Goal: Transaction & Acquisition: Download file/media

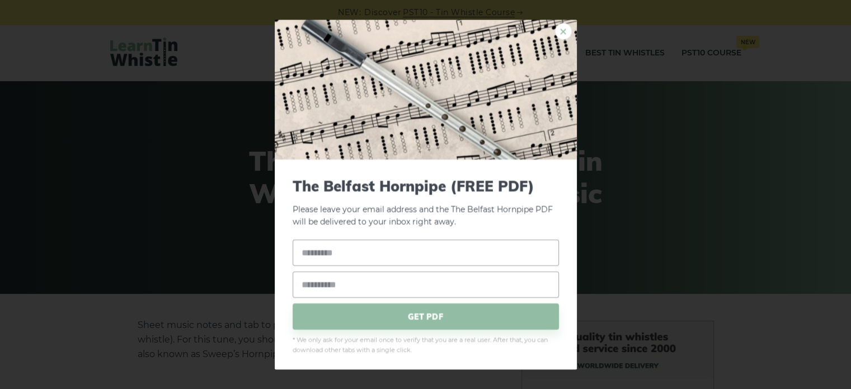
click at [555, 32] on link "×" at bounding box center [563, 31] width 17 height 17
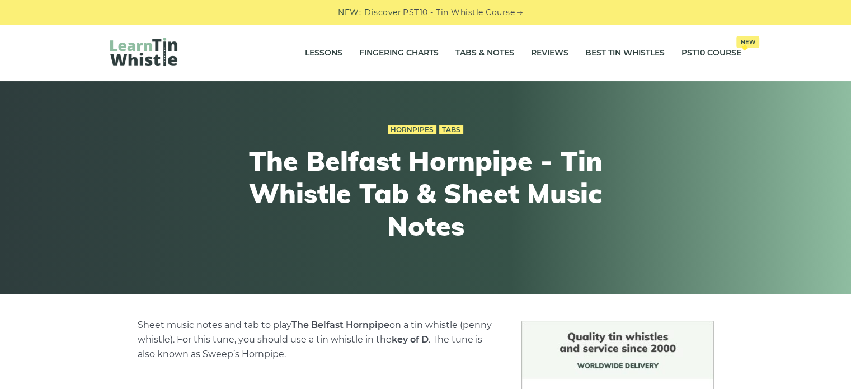
click at [150, 43] on img at bounding box center [143, 51] width 67 height 29
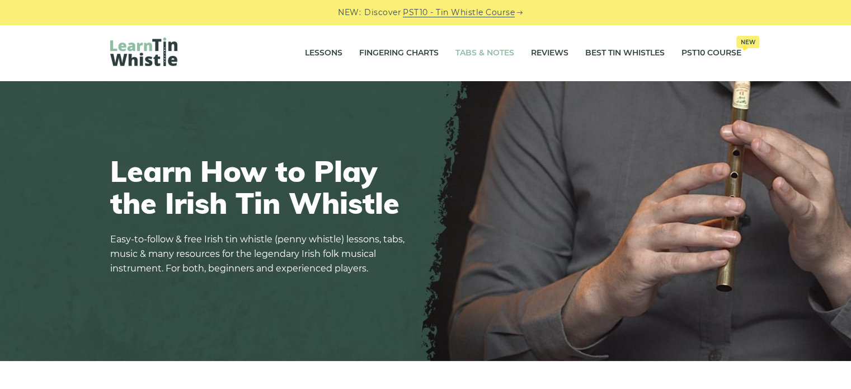
click at [474, 58] on link "Tabs & Notes" at bounding box center [484, 53] width 59 height 28
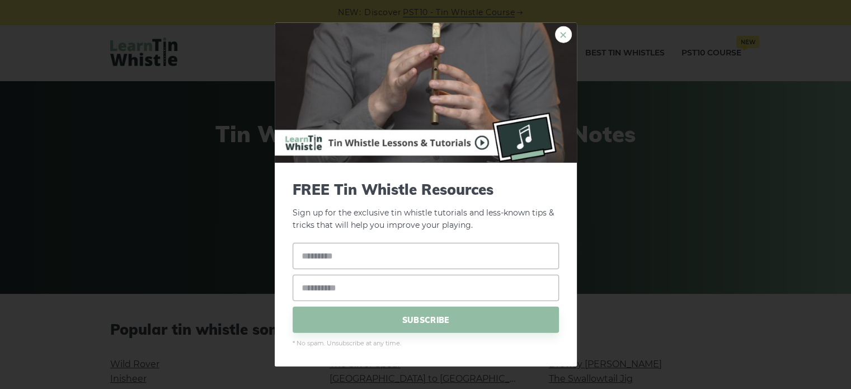
drag, startPoint x: 142, startPoint y: 1, endPoint x: 564, endPoint y: 35, distance: 423.6
click at [564, 35] on link "×" at bounding box center [563, 34] width 17 height 17
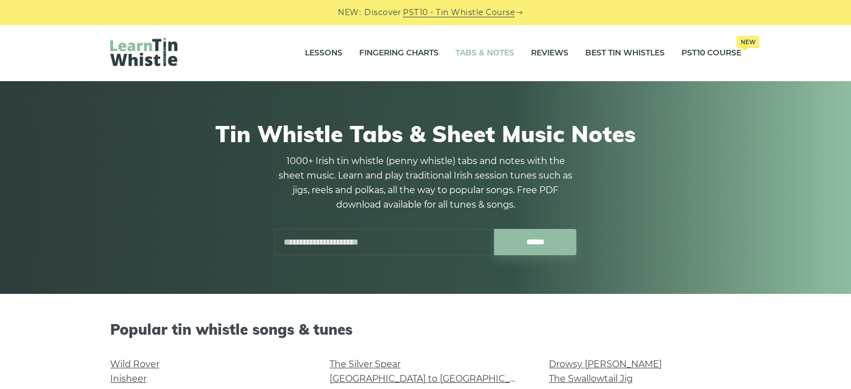
drag, startPoint x: 407, startPoint y: 2, endPoint x: 74, endPoint y: 75, distance: 341.3
click at [74, 75] on div "Lessons Fingering Charts Tabs & Notes Reviews Best Tin Whistles PST10 Course Ne…" at bounding box center [425, 53] width 851 height 56
drag, startPoint x: 131, startPoint y: 3, endPoint x: 418, endPoint y: 72, distance: 295.2
click at [418, 72] on div "Lessons Fingering Charts Tabs & Notes Reviews Best Tin Whistles PST10 Course Ne…" at bounding box center [425, 53] width 685 height 56
click at [430, 240] on input "text" at bounding box center [384, 242] width 219 height 26
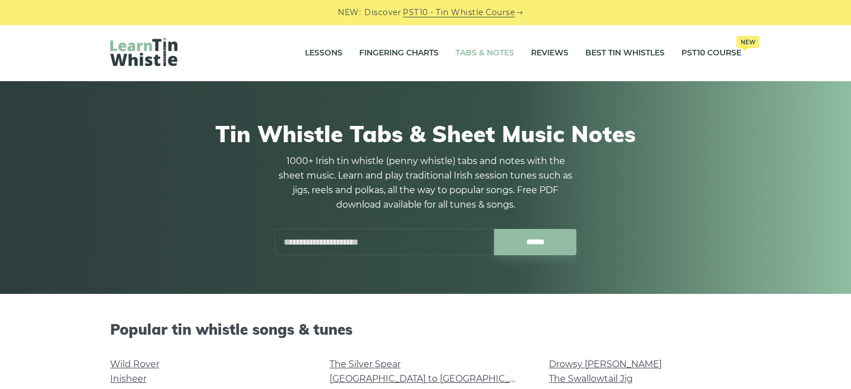
paste input "**********"
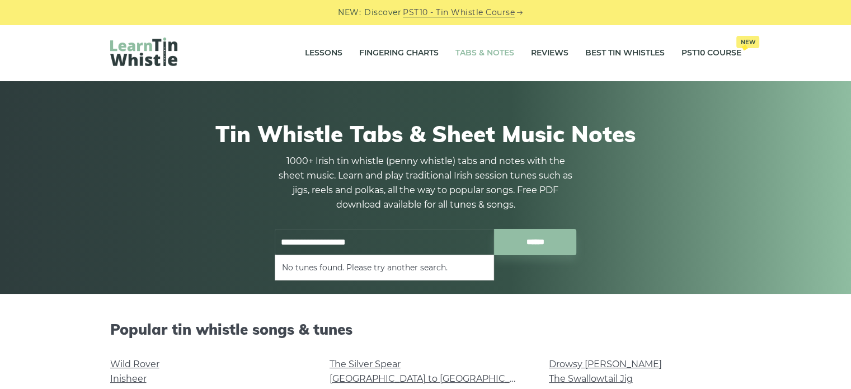
type input "**********"
click at [494, 229] on input "******" at bounding box center [535, 242] width 82 height 26
drag, startPoint x: 388, startPoint y: 243, endPoint x: 268, endPoint y: 243, distance: 119.7
click at [268, 243] on div "**********" at bounding box center [425, 242] width 329 height 26
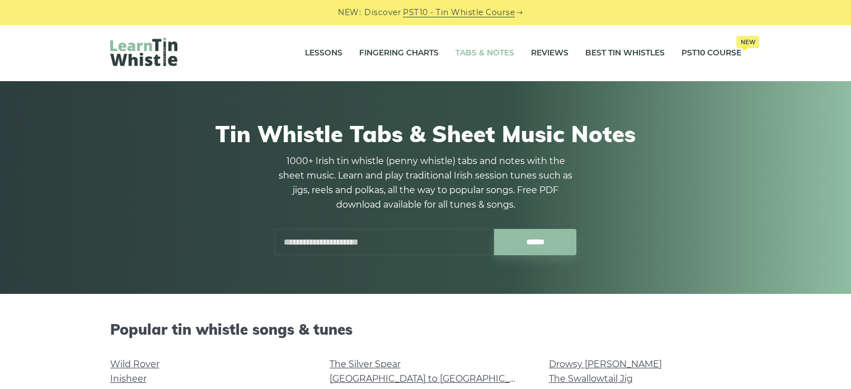
click at [394, 235] on input "text" at bounding box center [384, 242] width 219 height 26
paste input "**********"
click at [494, 229] on input "******" at bounding box center [535, 242] width 82 height 26
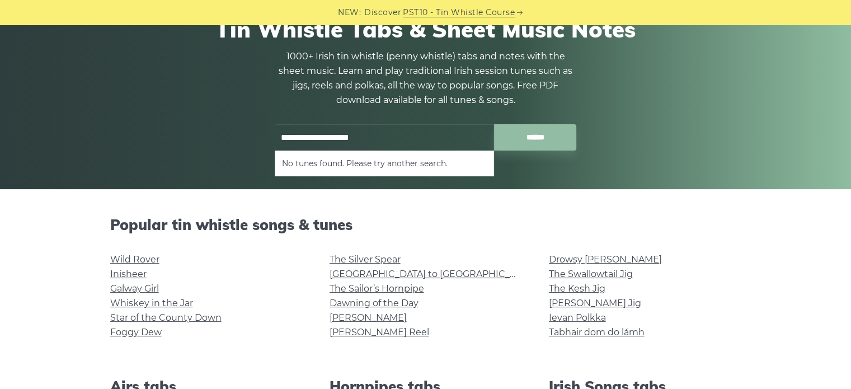
scroll to position [224, 0]
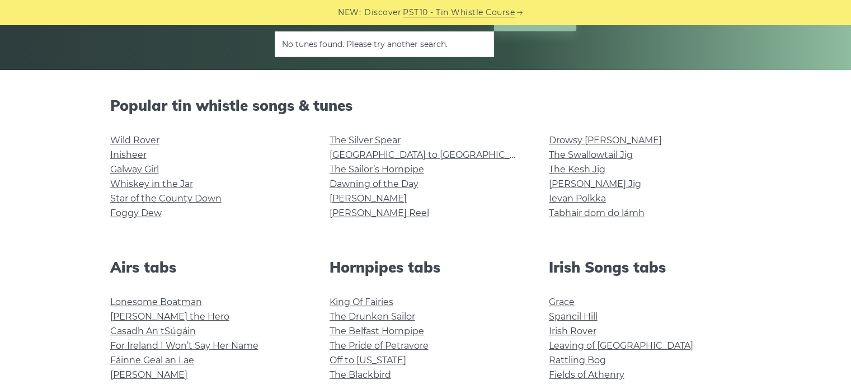
click at [288, 172] on li "Galway Girl" at bounding box center [206, 169] width 192 height 15
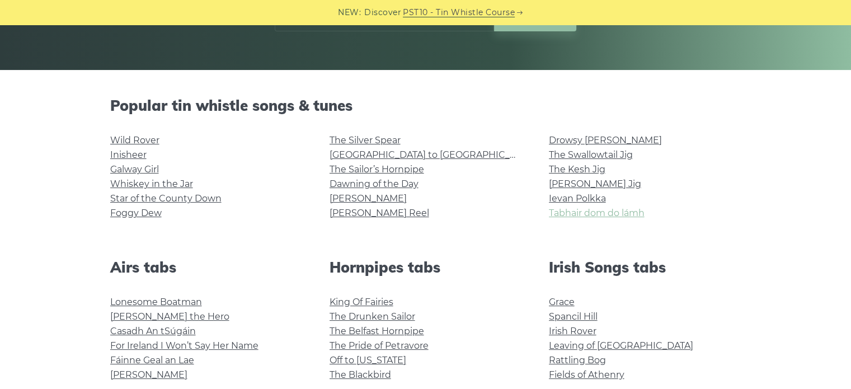
click at [564, 215] on link "Tabhair dom do lámh" at bounding box center [597, 213] width 96 height 11
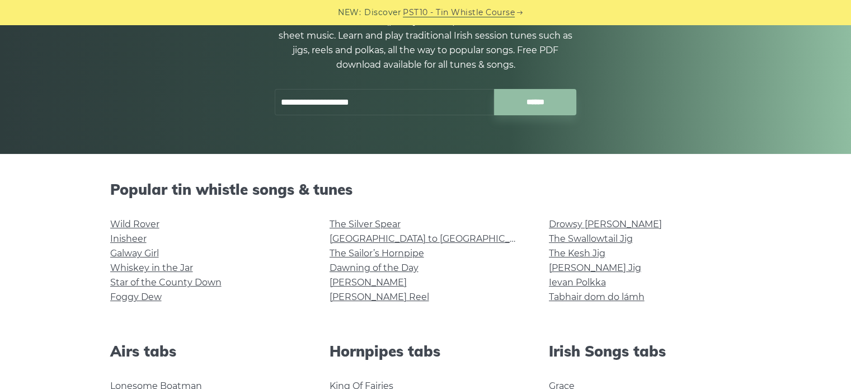
scroll to position [0, 0]
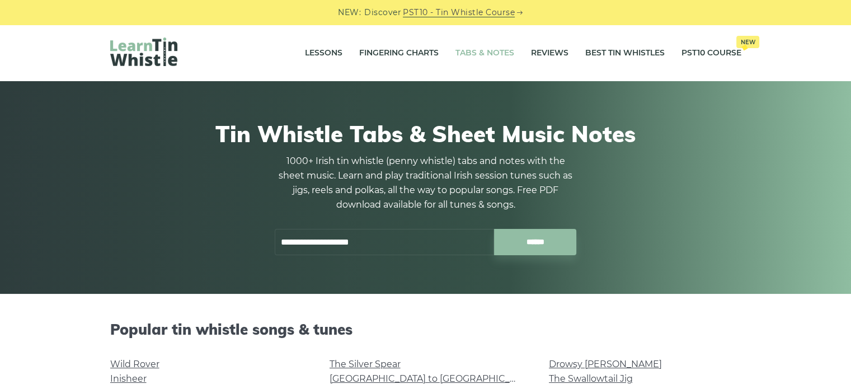
click at [389, 245] on input "**********" at bounding box center [384, 242] width 219 height 26
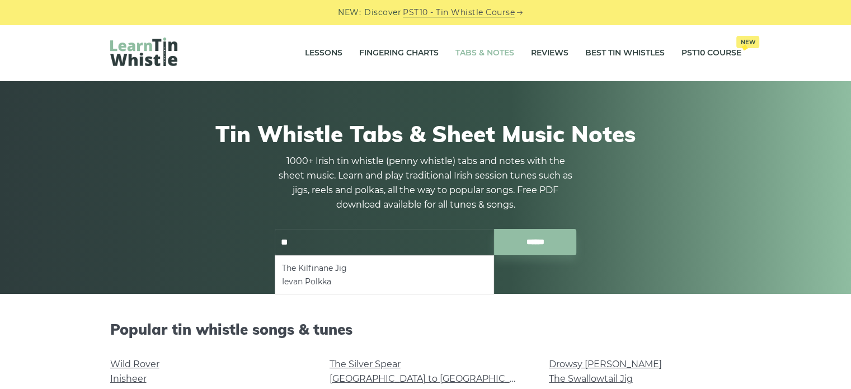
type input "*"
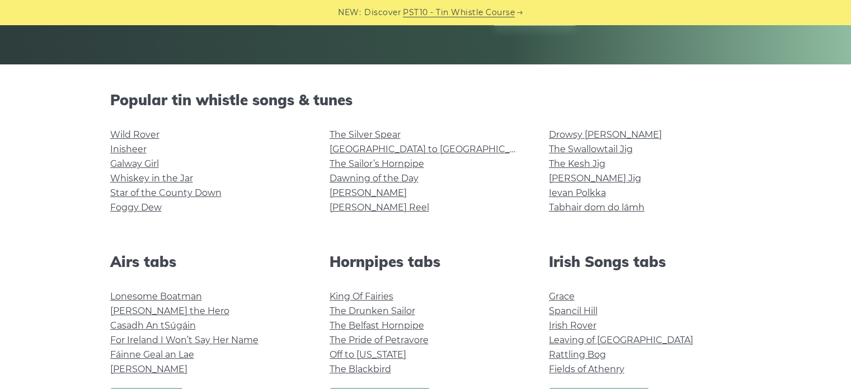
scroll to position [168, 0]
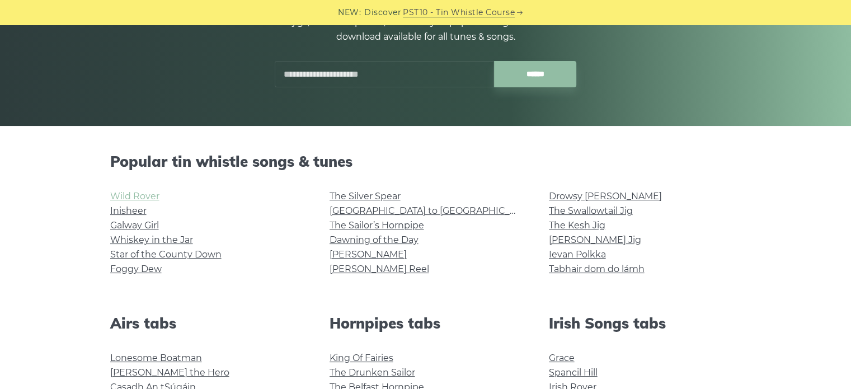
click at [145, 197] on link "Wild Rover" at bounding box center [134, 196] width 49 height 11
click at [132, 208] on link "Inisheer" at bounding box center [128, 210] width 36 height 11
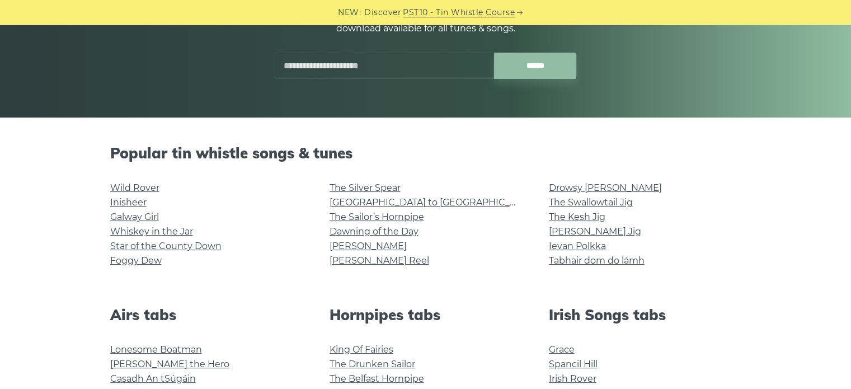
scroll to position [280, 0]
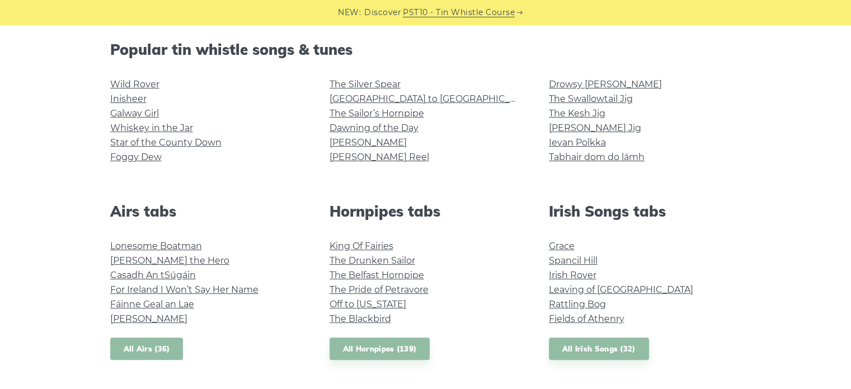
click at [148, 348] on link "All Airs (36)" at bounding box center [146, 348] width 73 height 23
click at [136, 111] on link "Galway Girl" at bounding box center [134, 113] width 49 height 11
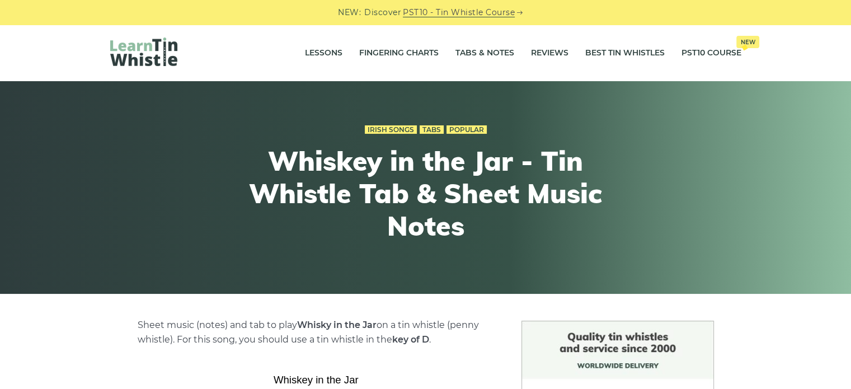
drag, startPoint x: 165, startPoint y: 50, endPoint x: 185, endPoint y: 17, distance: 38.7
click at [185, 17] on div "NEW: Discover PST10 - Tin Whistle Course" at bounding box center [425, 12] width 851 height 25
click at [491, 51] on link "Tabs & Notes" at bounding box center [484, 53] width 59 height 28
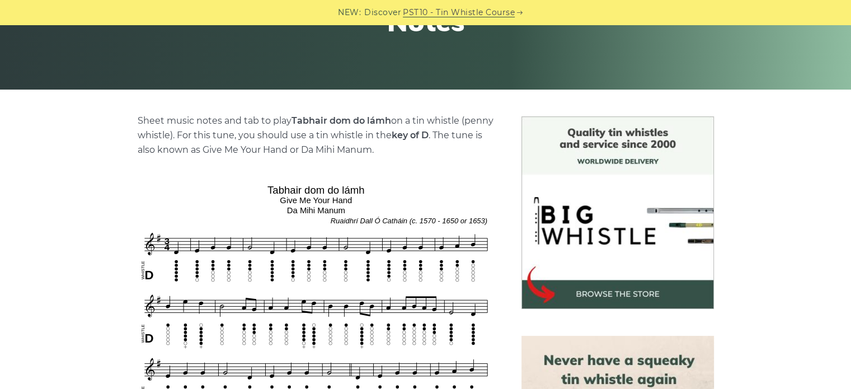
scroll to position [56, 0]
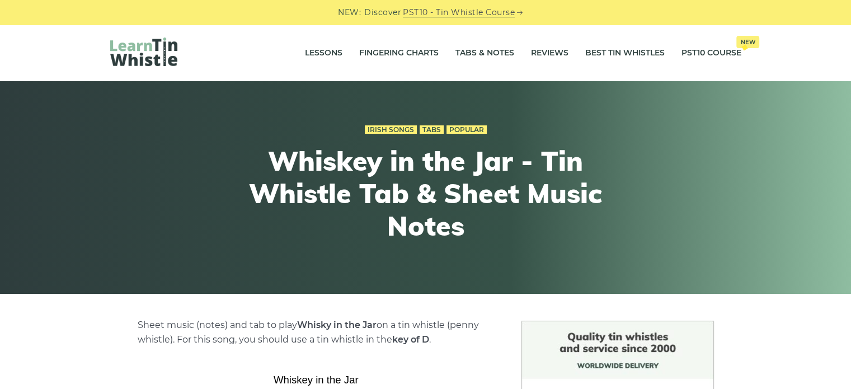
click at [166, 60] on img at bounding box center [143, 51] width 67 height 29
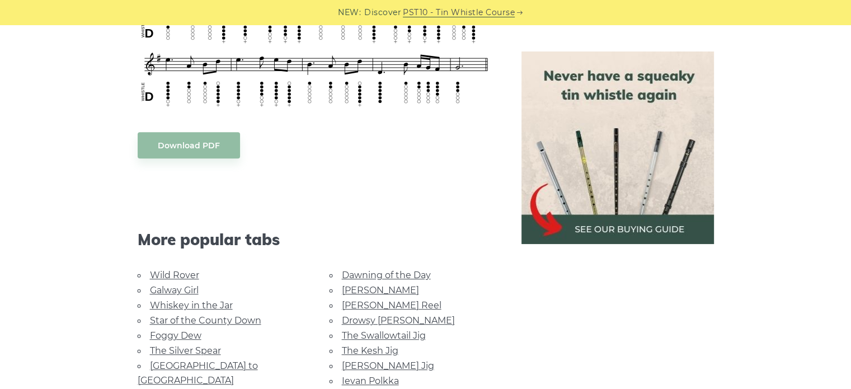
scroll to position [727, 0]
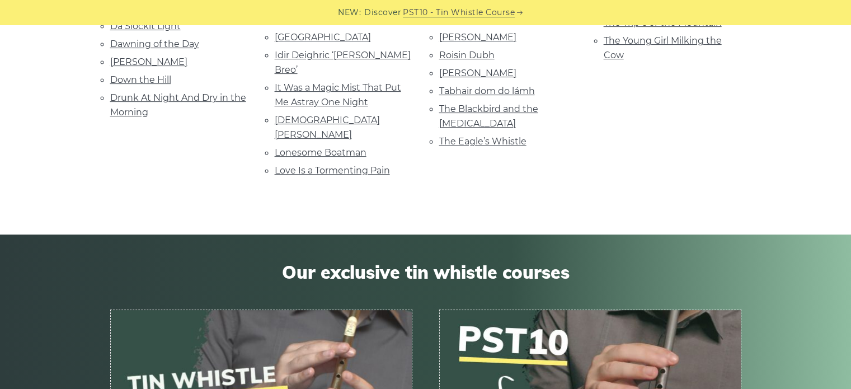
scroll to position [224, 0]
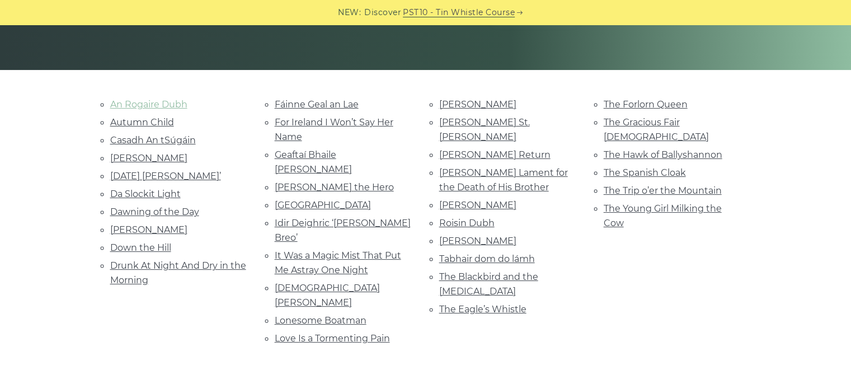
click at [169, 105] on link "An Rogaire Dubh" at bounding box center [148, 104] width 77 height 11
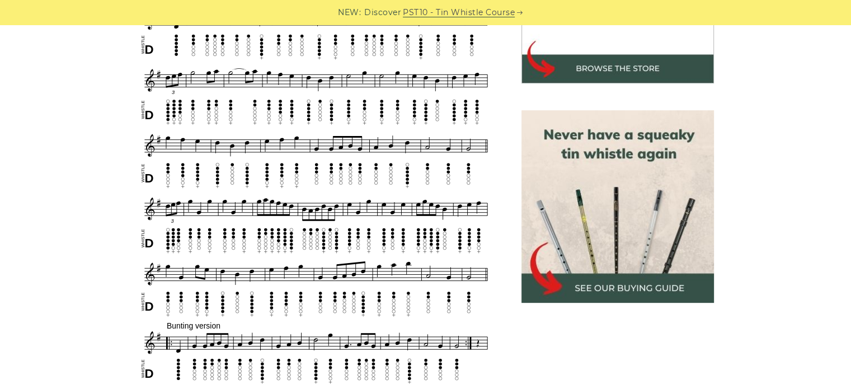
scroll to position [336, 0]
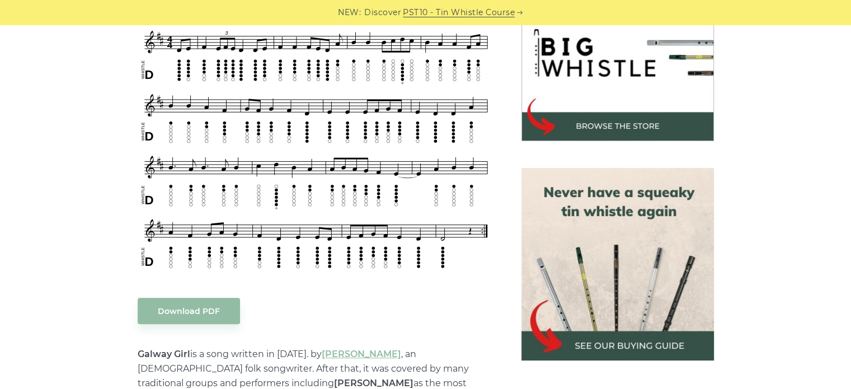
scroll to position [392, 0]
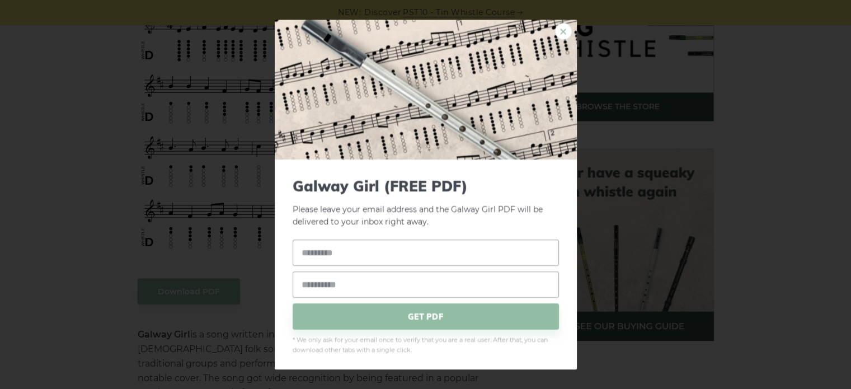
drag, startPoint x: 296, startPoint y: 134, endPoint x: 558, endPoint y: 32, distance: 280.8
click at [558, 32] on link "×" at bounding box center [563, 31] width 17 height 17
drag, startPoint x: 322, startPoint y: 122, endPoint x: 192, endPoint y: 144, distance: 131.5
click at [192, 144] on div "× Galway Girl (FREE PDF) Please leave your email address and the Galway Girl PD…" at bounding box center [425, 194] width 851 height 389
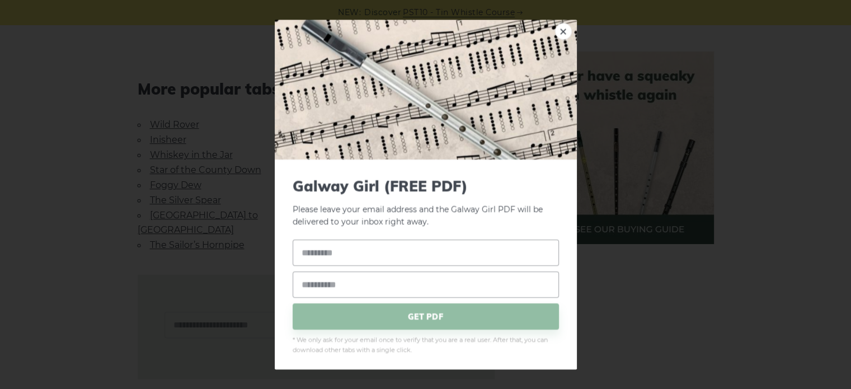
scroll to position [0, 0]
click at [342, 253] on input "text" at bounding box center [426, 252] width 266 height 26
click at [327, 286] on input "email" at bounding box center [426, 284] width 266 height 26
click at [278, 306] on div "Galway Girl (FREE PDF) Please leave your email address and the Galway Girl PDF …" at bounding box center [426, 266] width 302 height 214
click at [340, 249] on input "text" at bounding box center [426, 252] width 266 height 26
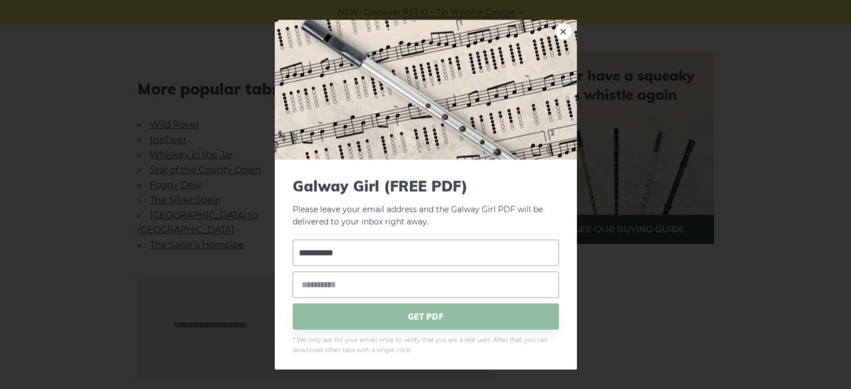
type input "**********"
click at [356, 282] on input "email" at bounding box center [426, 284] width 266 height 26
type input "**********"
click at [403, 319] on span "GET PDF" at bounding box center [426, 316] width 266 height 26
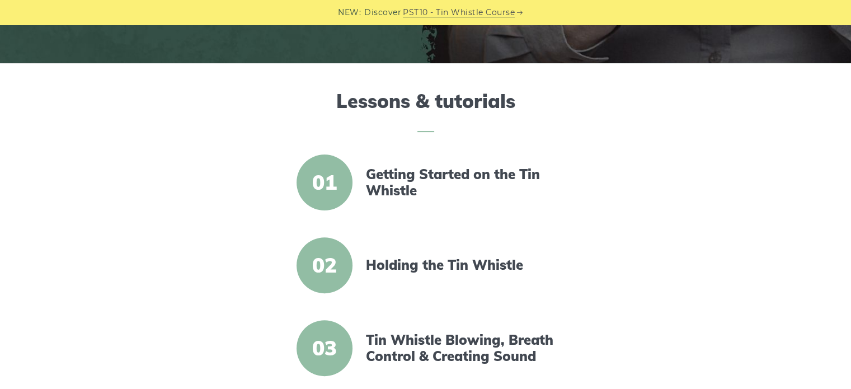
scroll to position [336, 0]
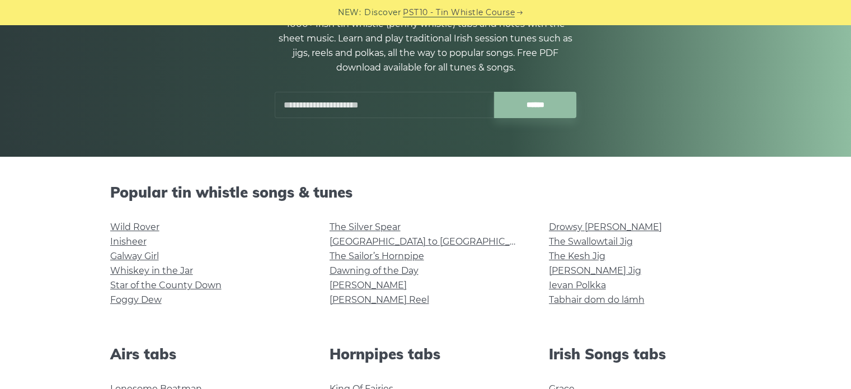
scroll to position [56, 0]
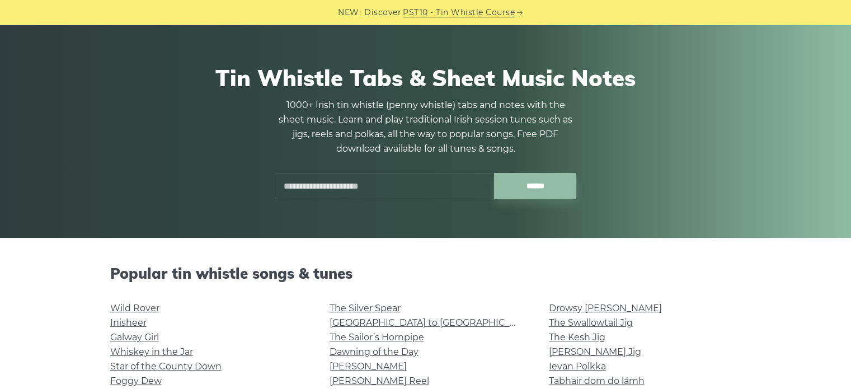
click at [394, 176] on input "text" at bounding box center [384, 186] width 219 height 26
click at [334, 192] on input "****" at bounding box center [384, 186] width 219 height 26
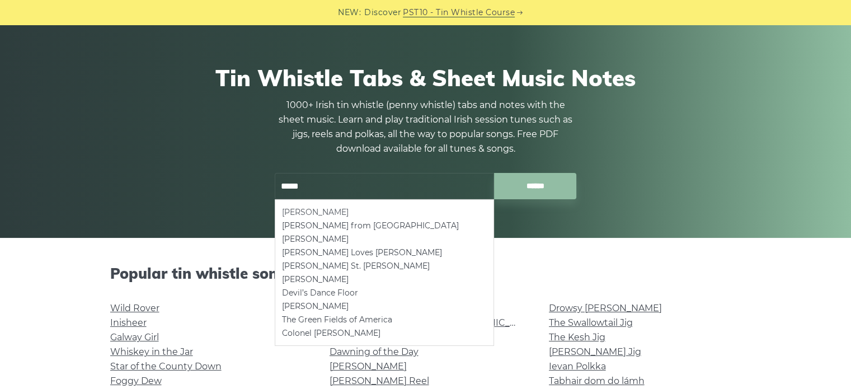
click at [355, 206] on li "Molly Maguire" at bounding box center [384, 211] width 205 height 13
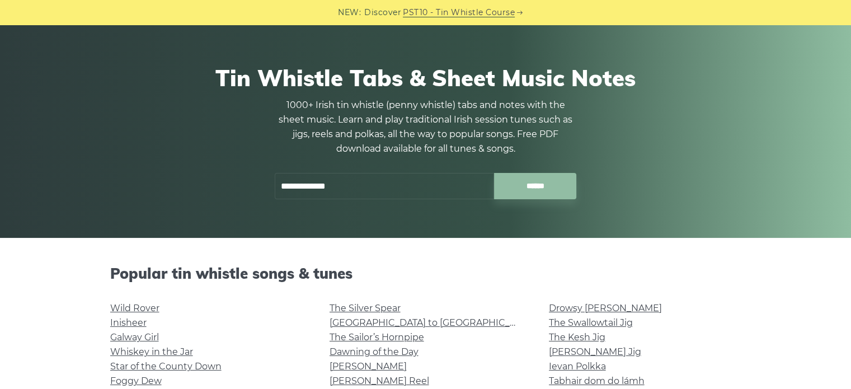
type input "**********"
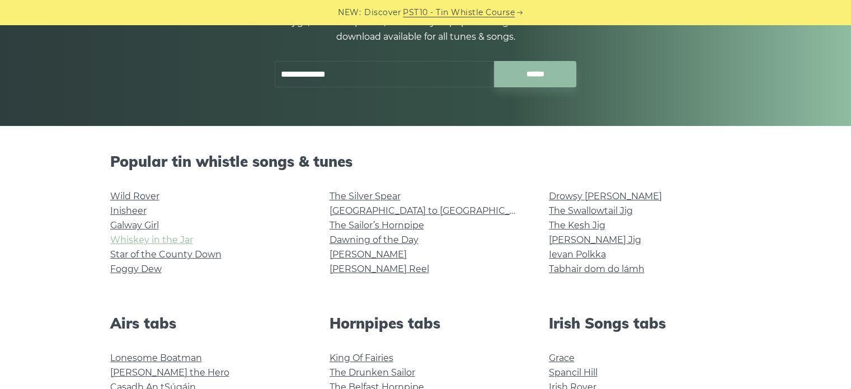
click at [155, 241] on link "Whiskey in the Jar" at bounding box center [151, 239] width 83 height 11
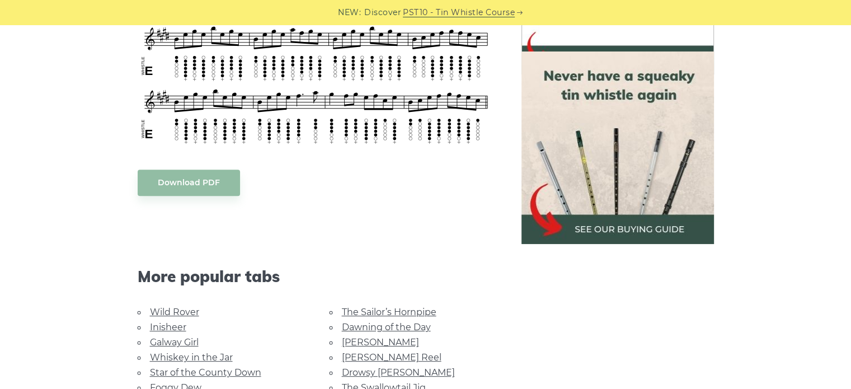
scroll to position [503, 0]
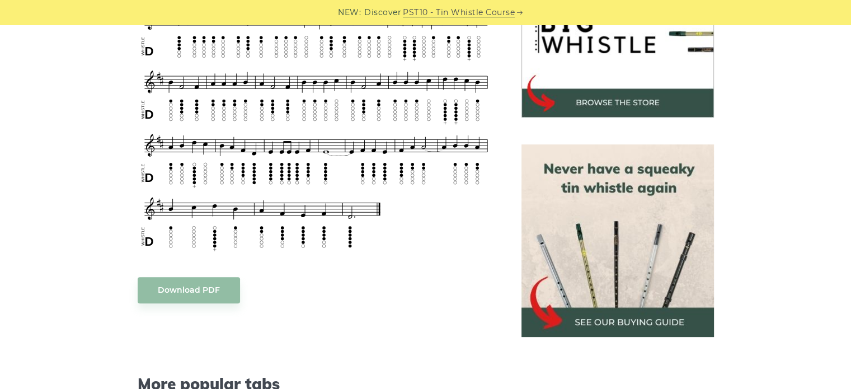
scroll to position [396, 0]
click at [186, 294] on link "Download PDF" at bounding box center [189, 289] width 102 height 26
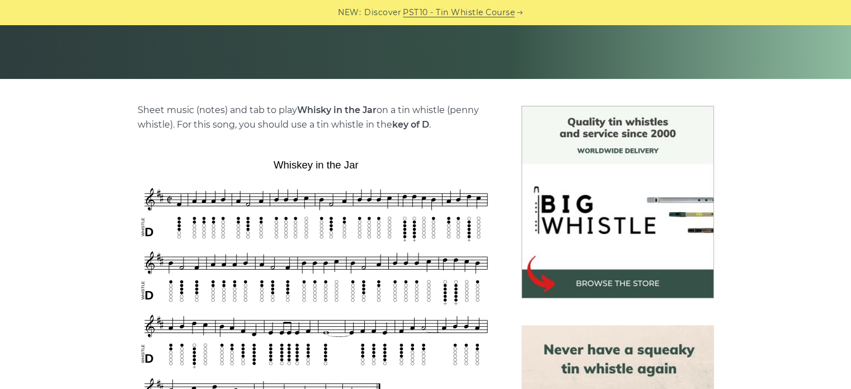
scroll to position [116, 0]
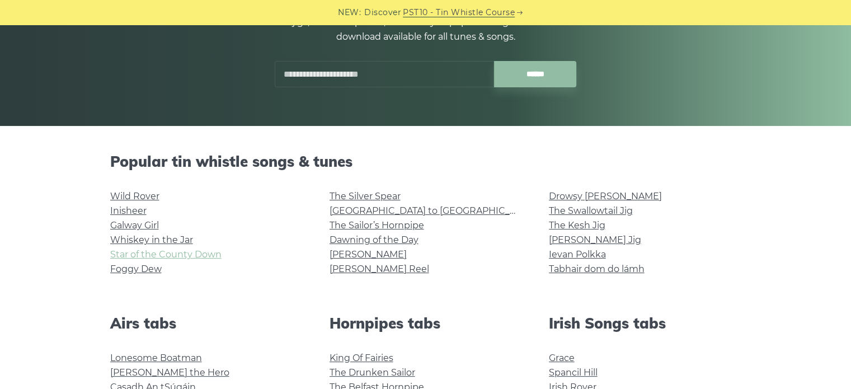
click at [176, 254] on link "Star of the County Down" at bounding box center [165, 254] width 111 height 11
click at [143, 271] on link "Foggy Dew" at bounding box center [135, 268] width 51 height 11
click at [376, 193] on link "The Silver Spear" at bounding box center [364, 196] width 71 height 11
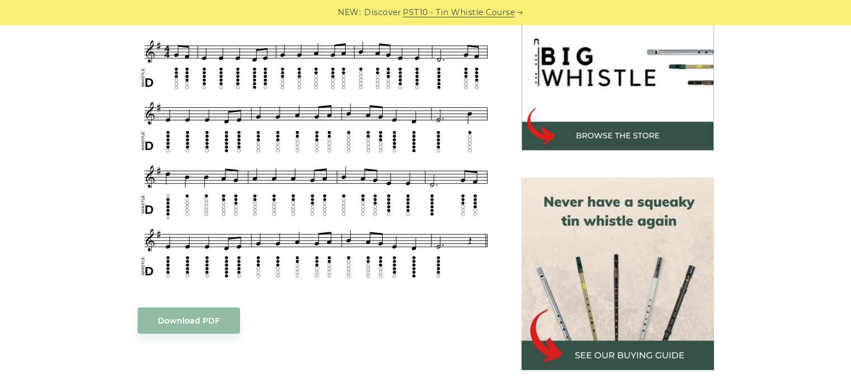
scroll to position [336, 0]
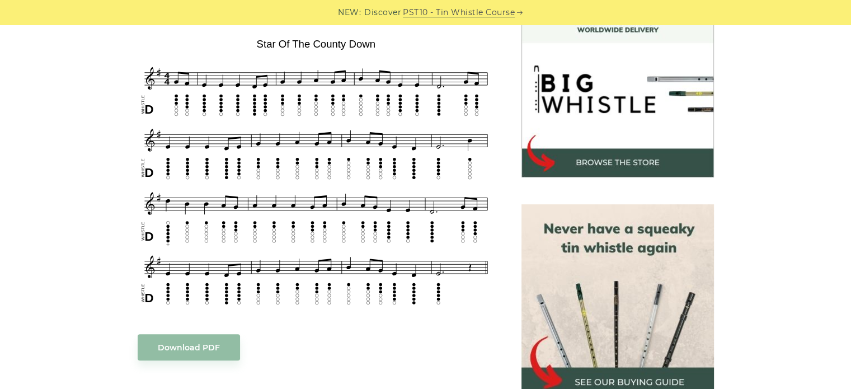
drag, startPoint x: 336, startPoint y: 113, endPoint x: 168, endPoint y: 352, distance: 292.3
click at [168, 352] on link "Download PDF" at bounding box center [189, 347] width 102 height 26
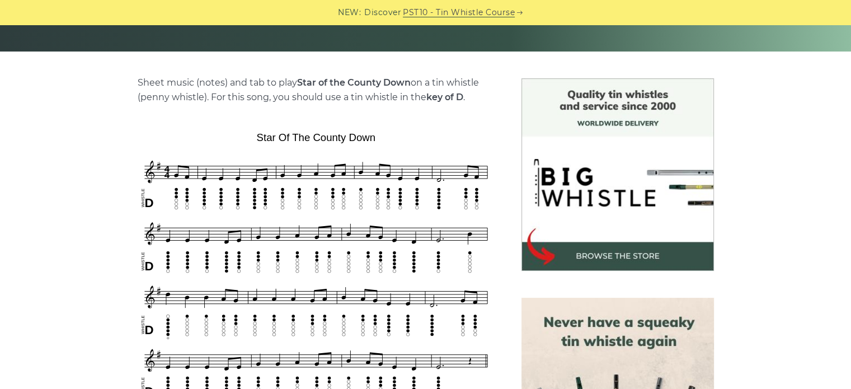
scroll to position [280, 0]
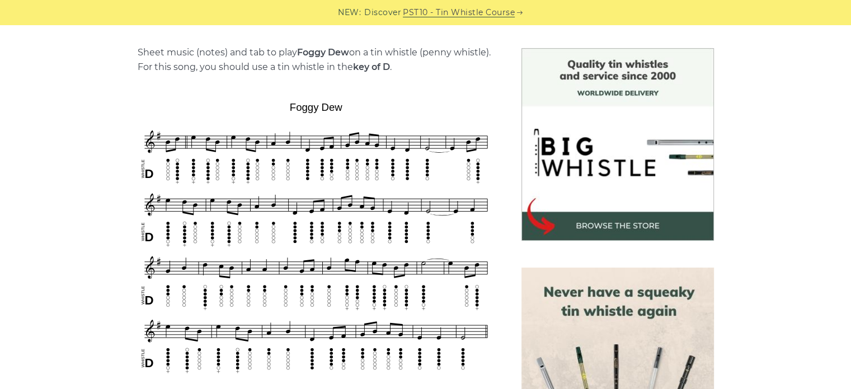
scroll to position [280, 0]
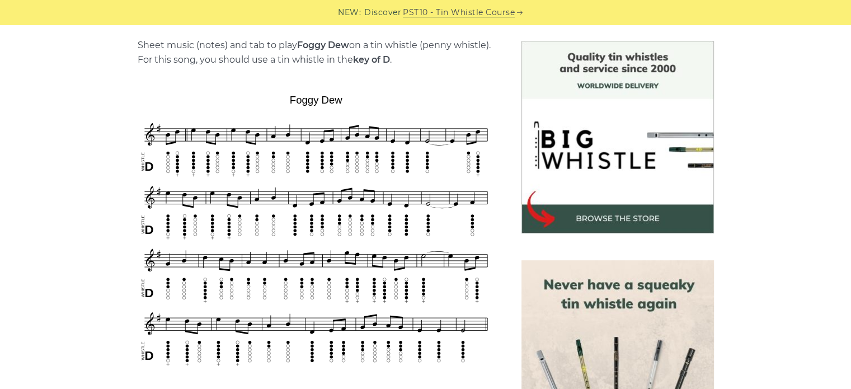
click at [367, 160] on img at bounding box center [316, 229] width 357 height 279
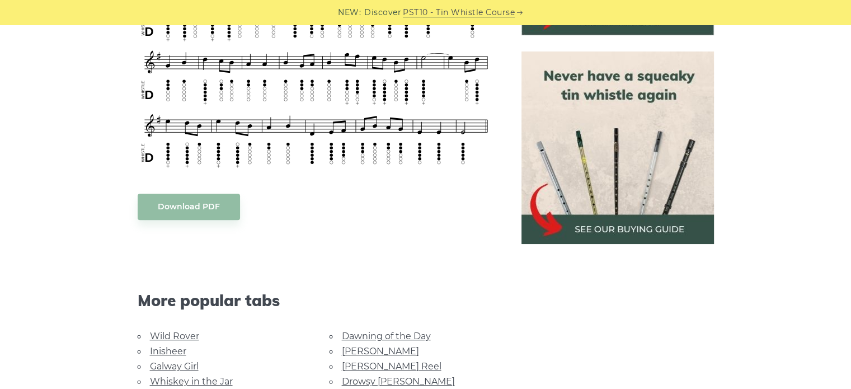
scroll to position [559, 0]
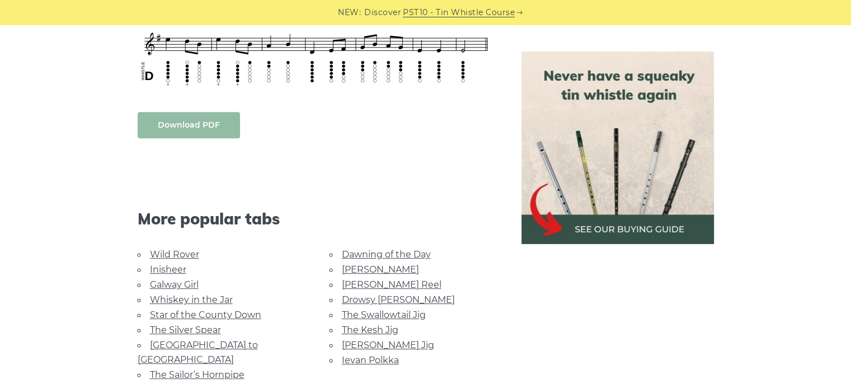
click at [205, 127] on link "Download PDF" at bounding box center [189, 125] width 102 height 26
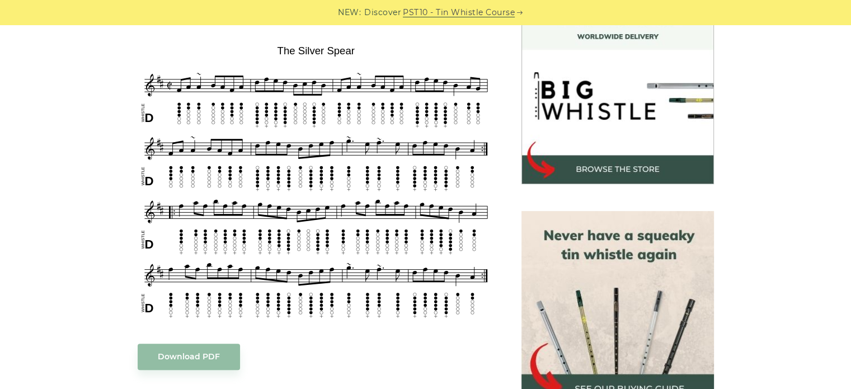
scroll to position [336, 0]
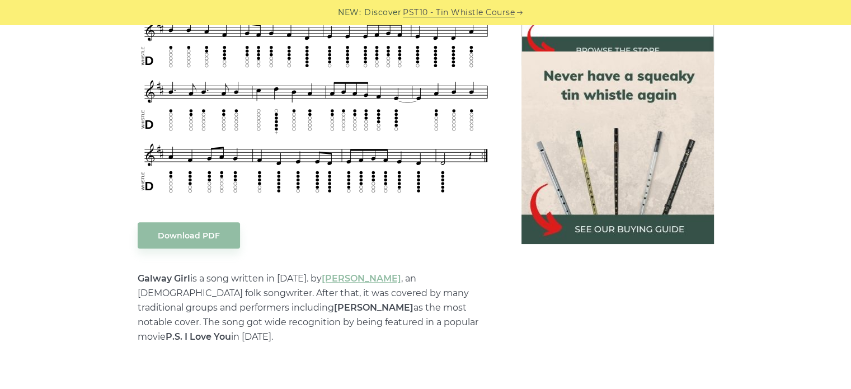
scroll to position [671, 0]
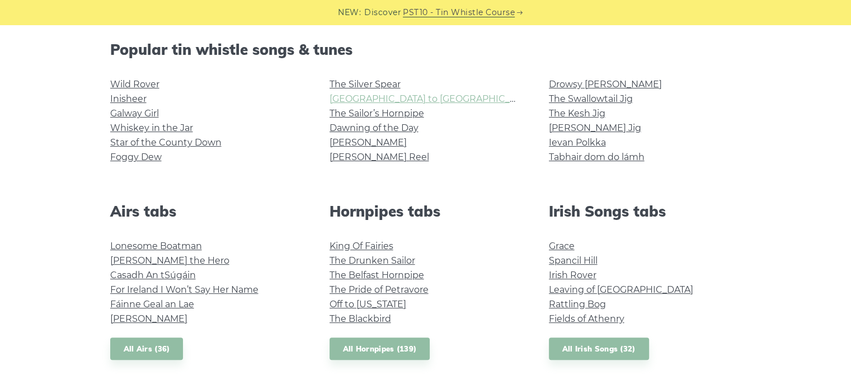
click at [353, 100] on link "[GEOGRAPHIC_DATA] to [GEOGRAPHIC_DATA]" at bounding box center [432, 98] width 206 height 11
click at [359, 112] on link "The Sailor’s Hornpipe" at bounding box center [376, 113] width 95 height 11
click at [367, 128] on link "Dawning of the Day" at bounding box center [373, 127] width 89 height 11
click at [349, 144] on link "[PERSON_NAME]" at bounding box center [367, 142] width 77 height 11
click at [362, 157] on link "[PERSON_NAME] Reel" at bounding box center [379, 157] width 100 height 11
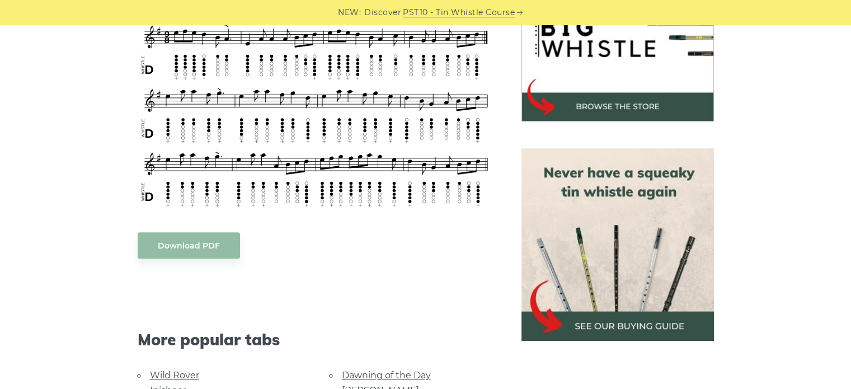
scroll to position [336, 0]
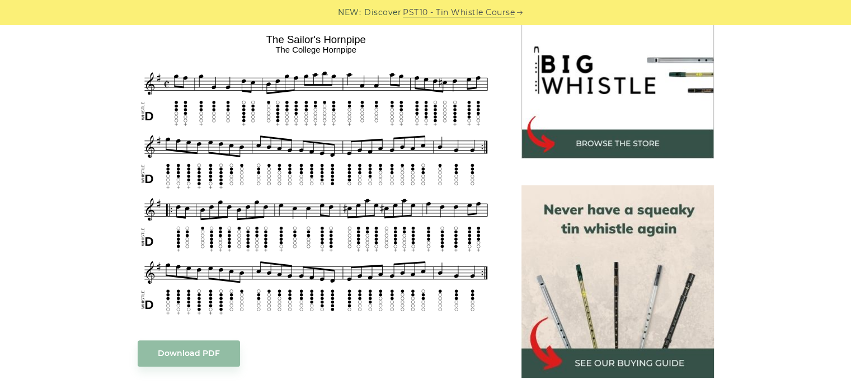
scroll to position [336, 0]
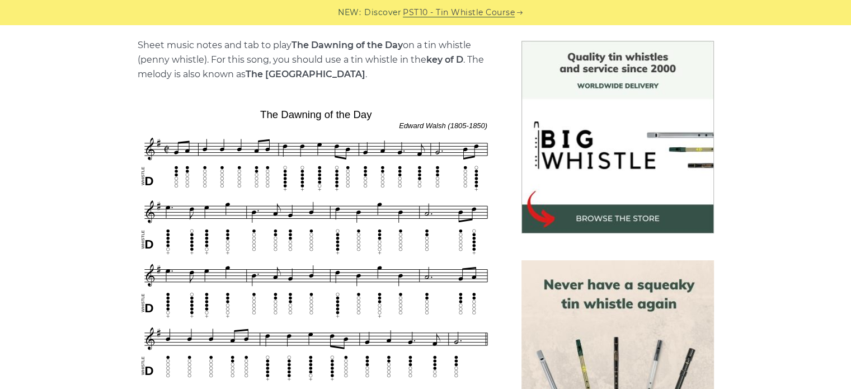
scroll to position [224, 0]
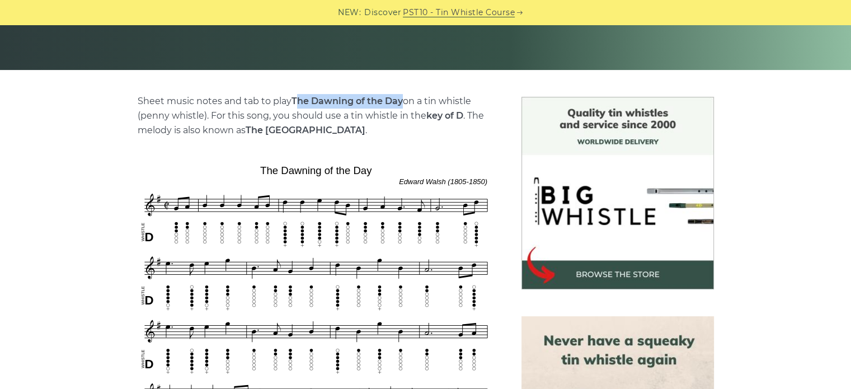
drag, startPoint x: 295, startPoint y: 102, endPoint x: 403, endPoint y: 105, distance: 108.0
click at [403, 105] on strong "The Dawning of the Day" at bounding box center [346, 101] width 111 height 11
copy strong "he Dawning of the Day"
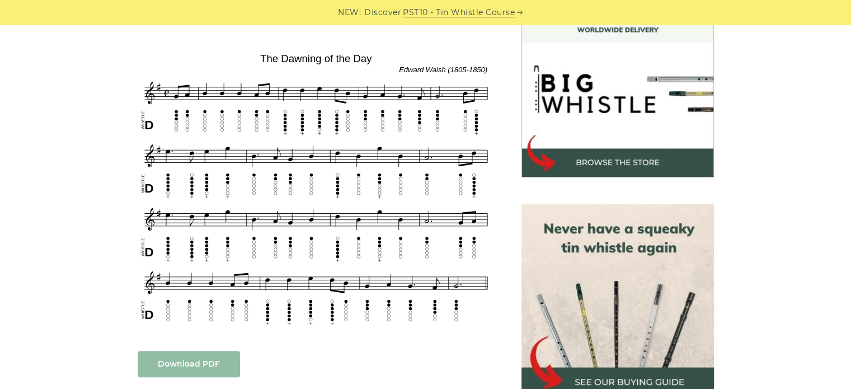
click at [213, 366] on link "Download PDF" at bounding box center [189, 364] width 102 height 26
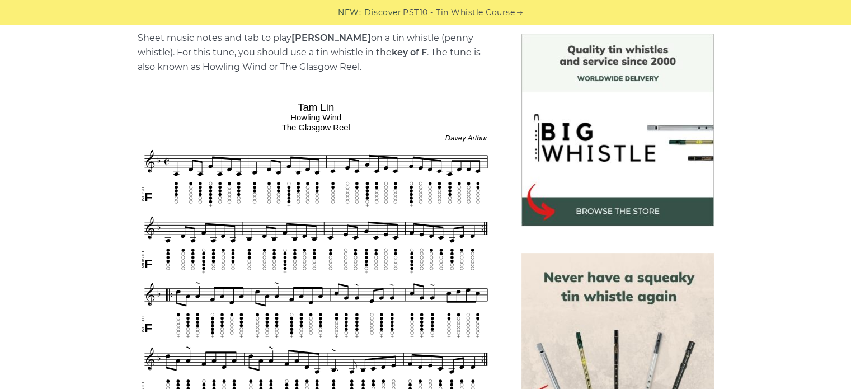
scroll to position [280, 0]
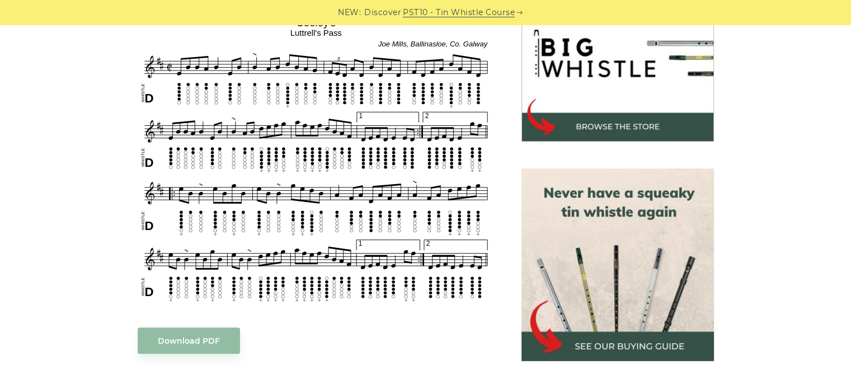
scroll to position [447, 0]
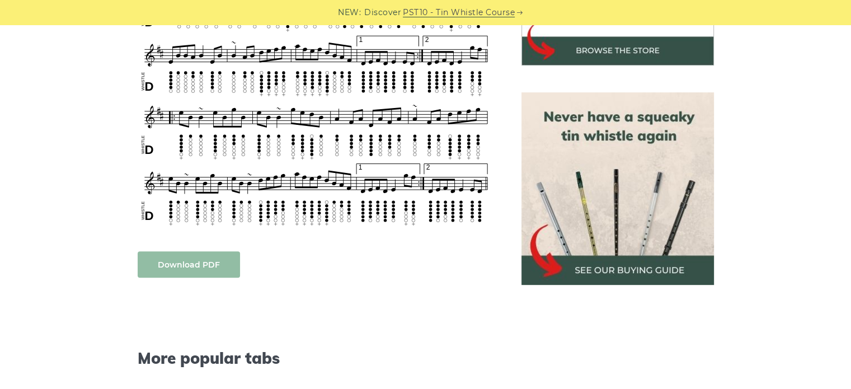
click at [194, 262] on link "Download PDF" at bounding box center [189, 264] width 102 height 26
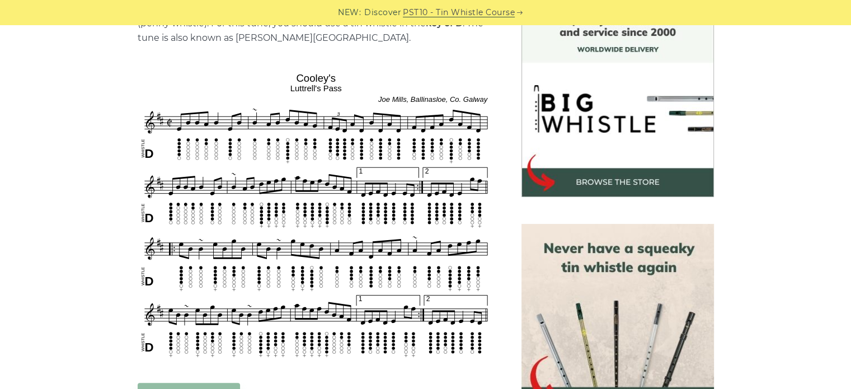
scroll to position [336, 0]
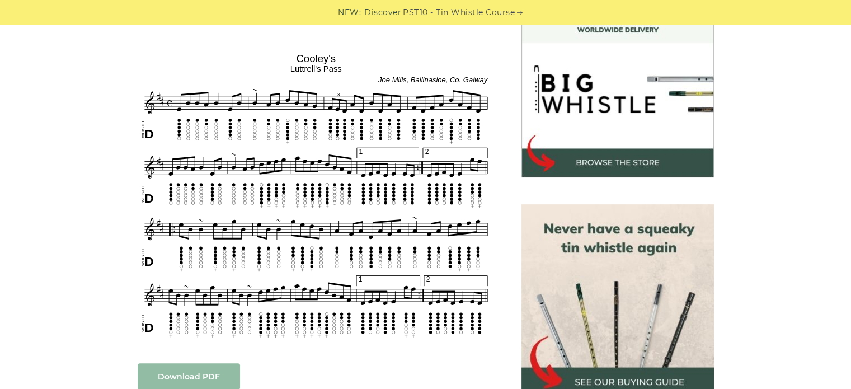
click at [204, 380] on link "Download PDF" at bounding box center [189, 376] width 102 height 26
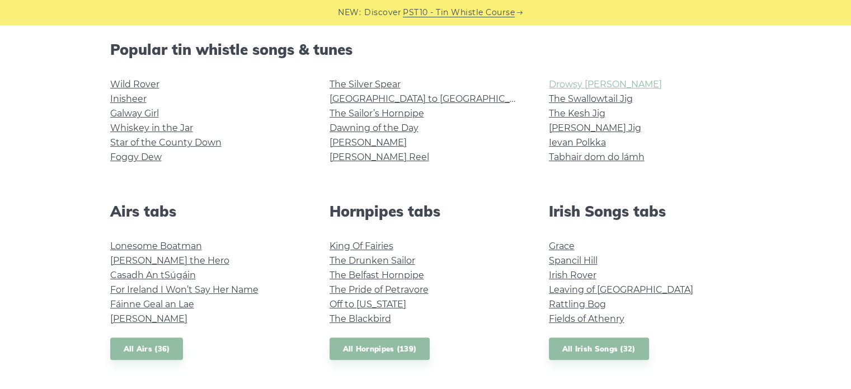
click at [560, 86] on link "Drowsy [PERSON_NAME]" at bounding box center [605, 84] width 113 height 11
click at [577, 101] on link "The Swallowtail Jig" at bounding box center [591, 98] width 84 height 11
click at [586, 114] on link "The Kesh Jig" at bounding box center [577, 113] width 56 height 11
click at [568, 126] on link "[PERSON_NAME] Jig" at bounding box center [595, 127] width 92 height 11
click at [567, 142] on link "Ievan Polkka" at bounding box center [577, 142] width 57 height 11
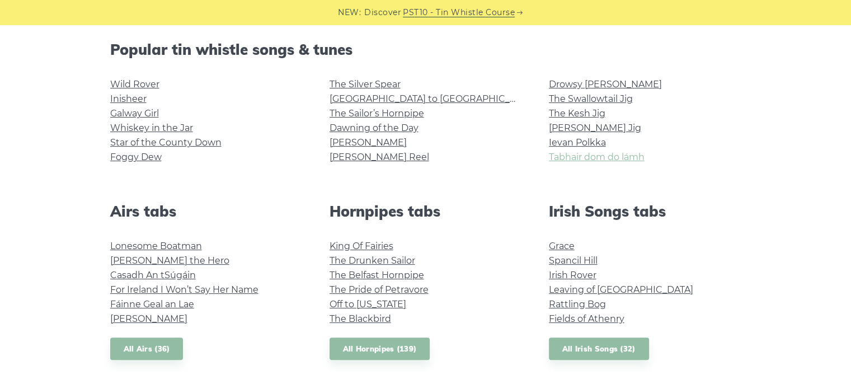
click at [568, 156] on link "Tabhair dom do lámh" at bounding box center [597, 157] width 96 height 11
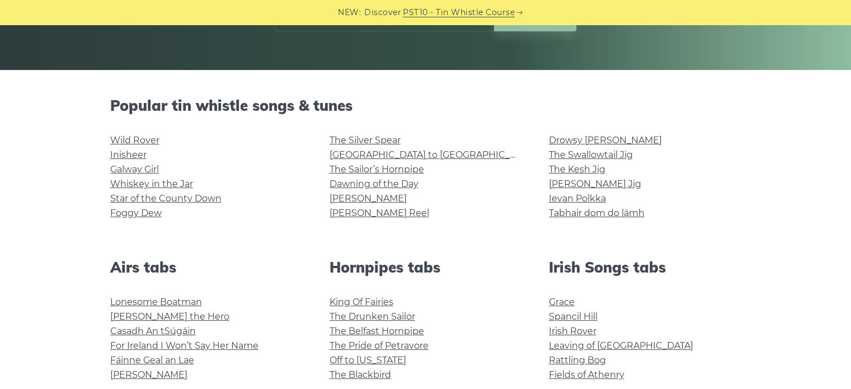
scroll to position [280, 0]
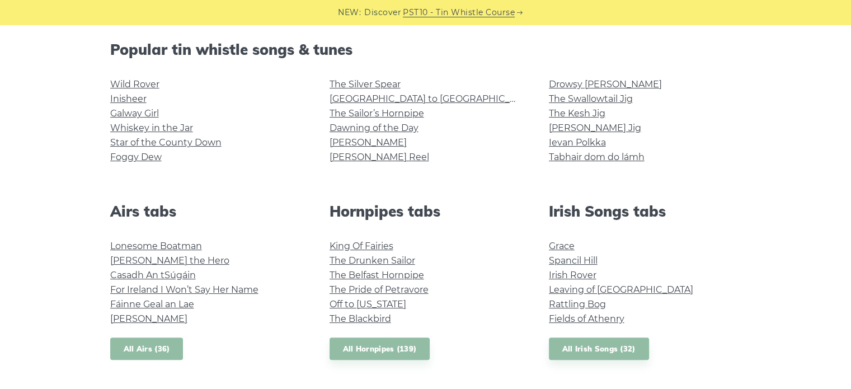
click at [156, 346] on link "All Airs (36)" at bounding box center [146, 348] width 73 height 23
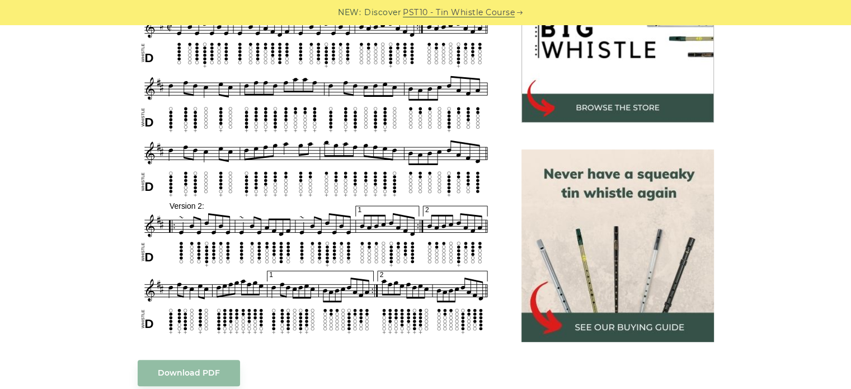
scroll to position [392, 0]
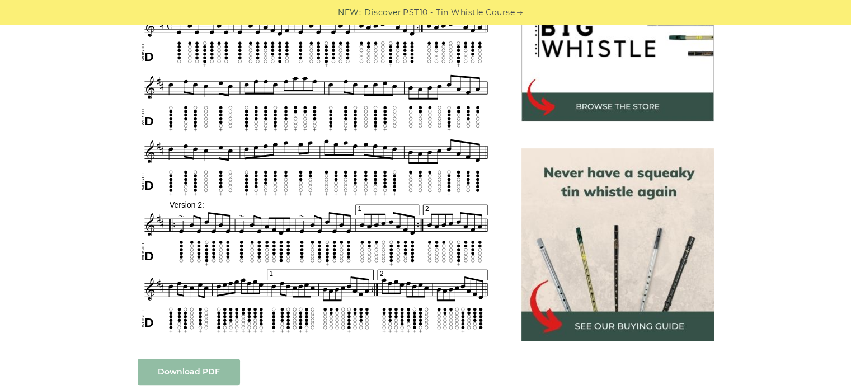
click at [215, 368] on link "Download PDF" at bounding box center [189, 372] width 102 height 26
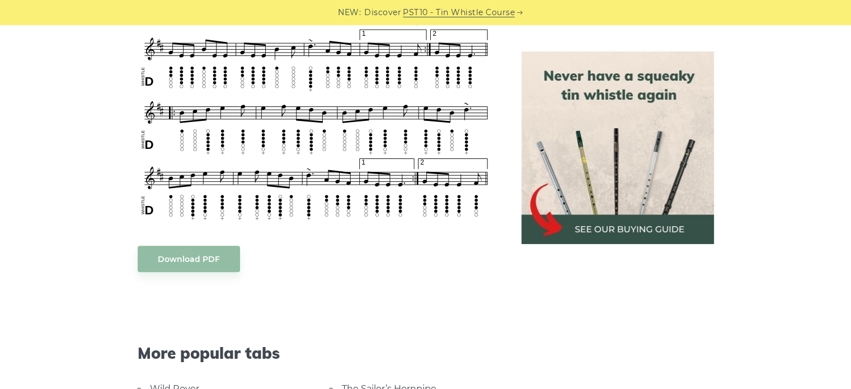
scroll to position [783, 0]
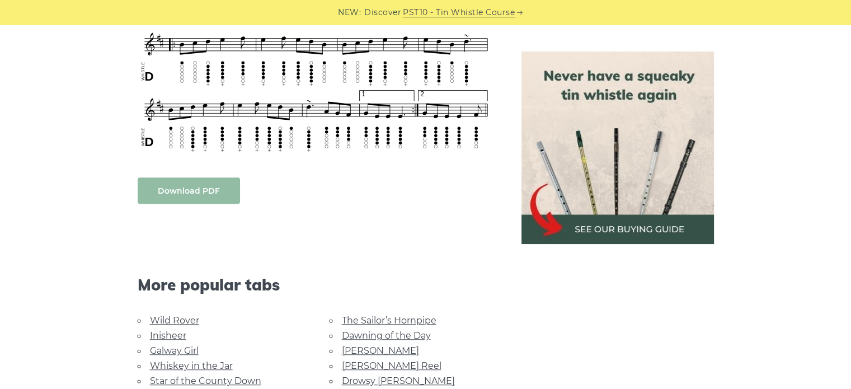
click at [186, 195] on link "Download PDF" at bounding box center [189, 190] width 102 height 26
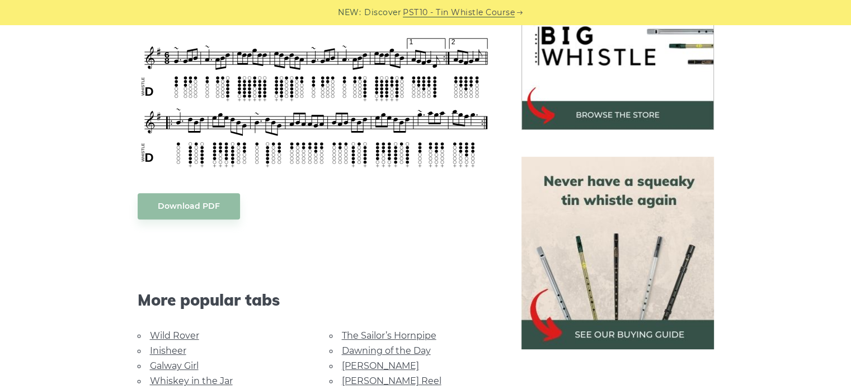
scroll to position [336, 0]
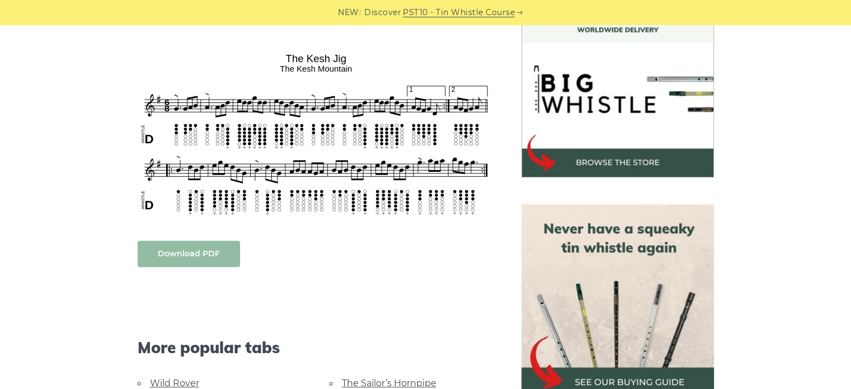
click at [186, 255] on link "Download PDF" at bounding box center [189, 253] width 102 height 26
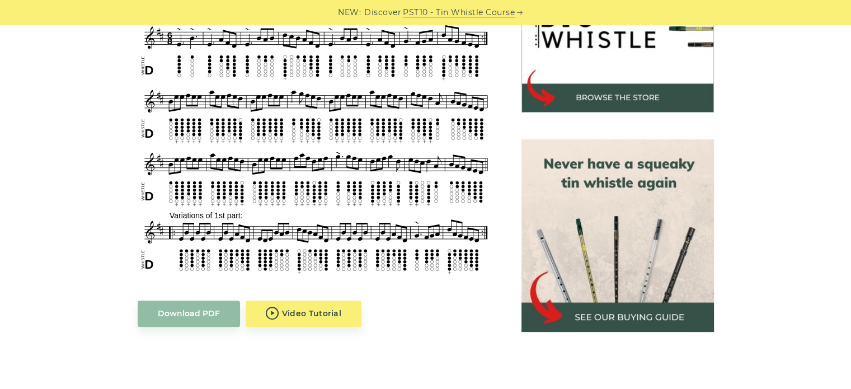
scroll to position [503, 0]
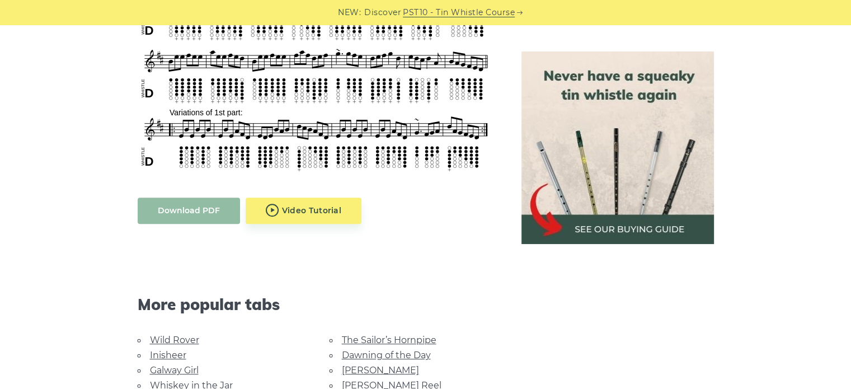
click at [214, 210] on link "Download PDF" at bounding box center [189, 210] width 102 height 26
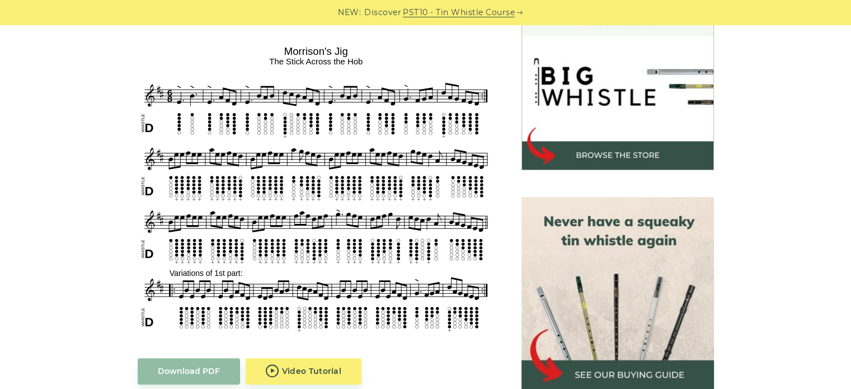
scroll to position [280, 0]
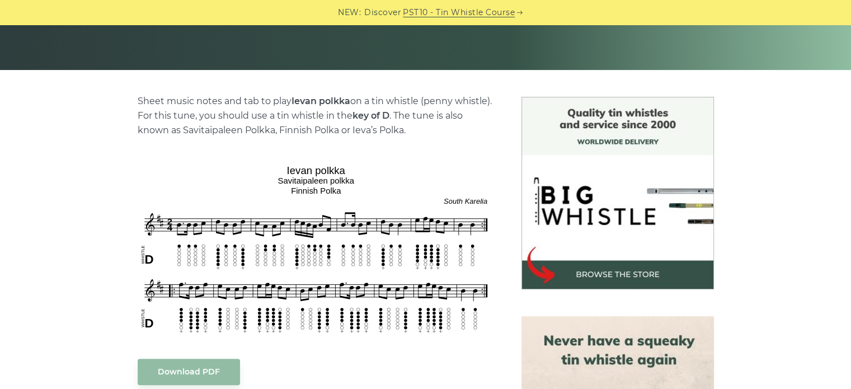
scroll to position [336, 0]
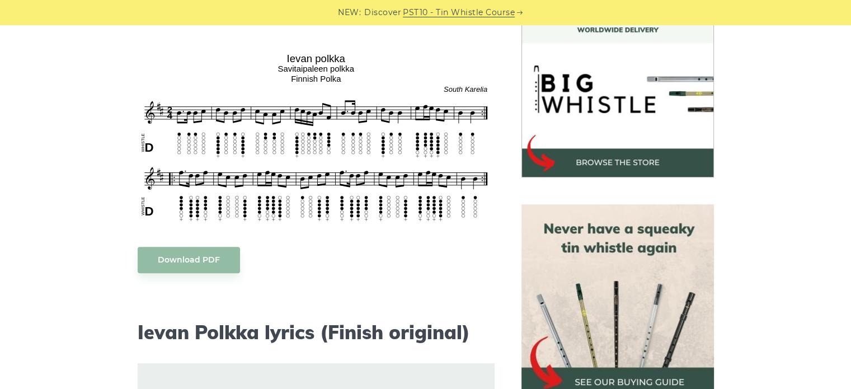
drag, startPoint x: 350, startPoint y: 135, endPoint x: 391, endPoint y: 101, distance: 53.6
click at [391, 101] on img at bounding box center [316, 136] width 357 height 175
click at [208, 257] on link "Download PDF" at bounding box center [189, 260] width 102 height 26
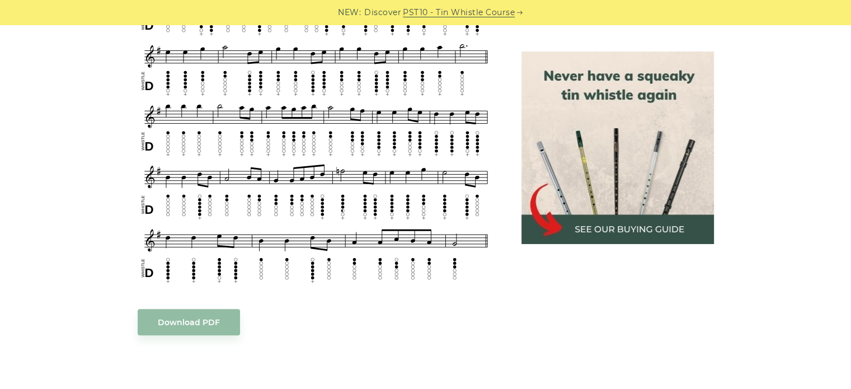
scroll to position [839, 0]
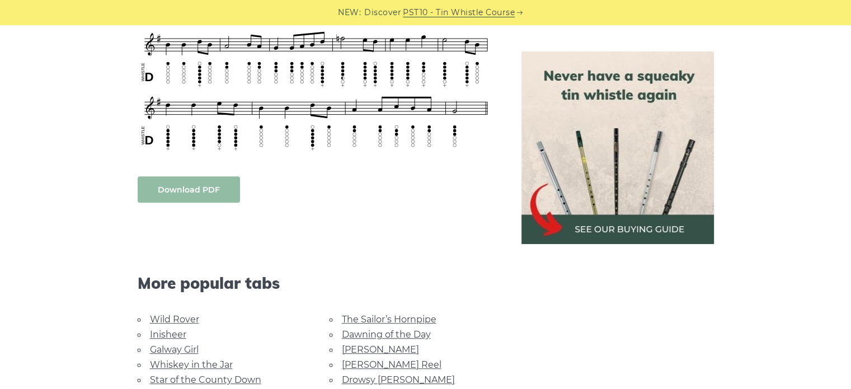
click at [181, 190] on link "Download PDF" at bounding box center [189, 189] width 102 height 26
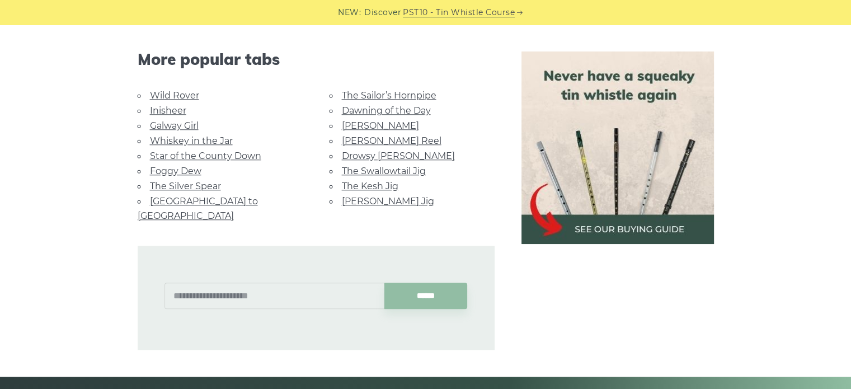
scroll to position [1063, 0]
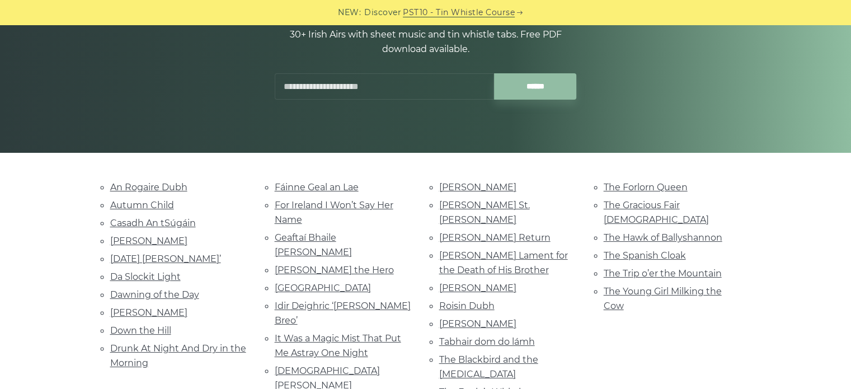
scroll to position [224, 0]
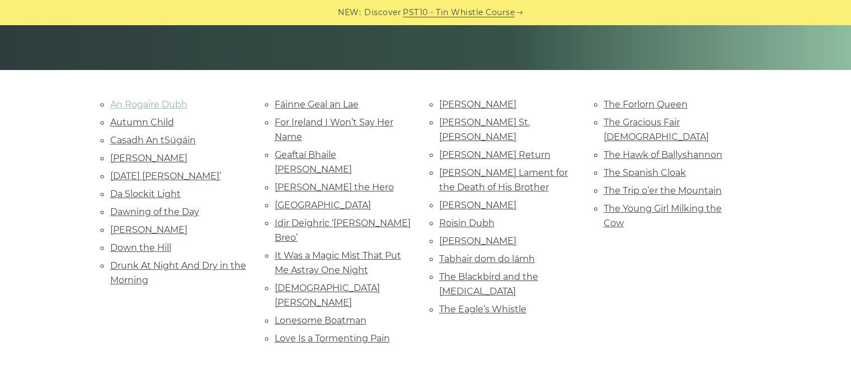
click at [168, 105] on link "An Rogaire Dubh" at bounding box center [148, 104] width 77 height 11
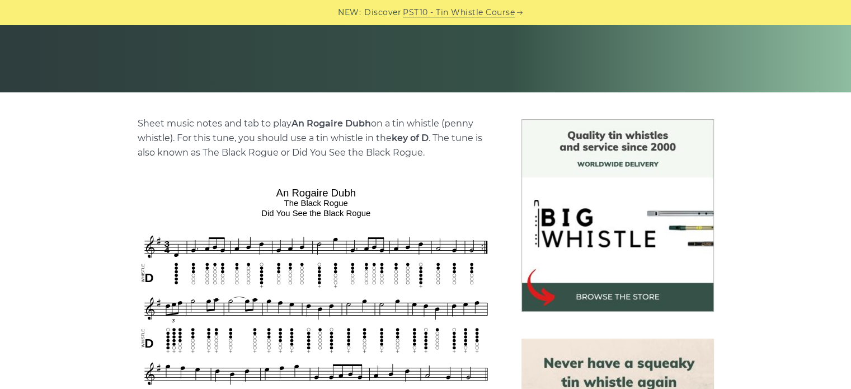
scroll to position [280, 0]
